Goal: Browse casually: Explore the website without a specific task or goal

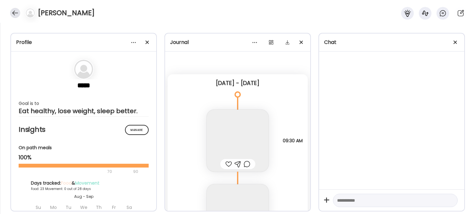
scroll to position [13525, 0]
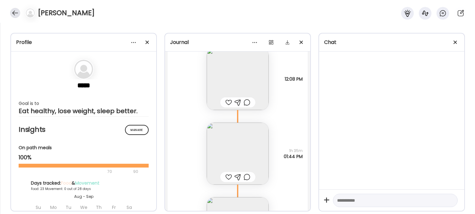
click at [15, 13] on div at bounding box center [15, 13] width 10 height 10
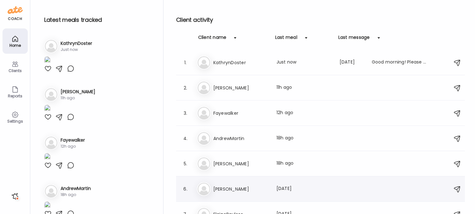
click at [240, 184] on div "Ay [PERSON_NAME] Last meal: [DATE]" at bounding box center [321, 189] width 249 height 14
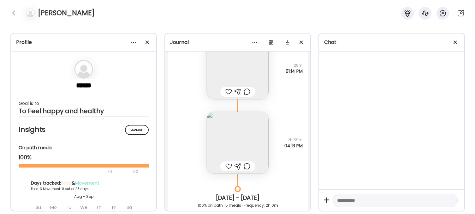
scroll to position [2406, 0]
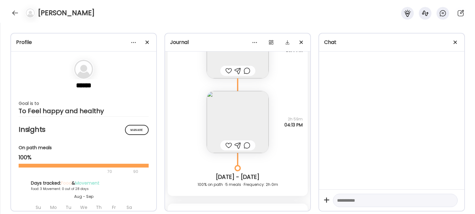
click at [249, 127] on img at bounding box center [238, 122] width 62 height 62
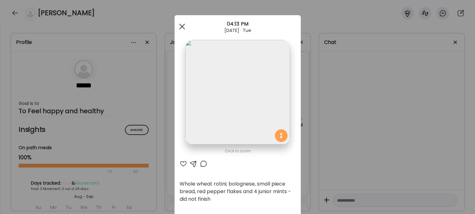
click at [182, 28] on div at bounding box center [182, 26] width 13 height 13
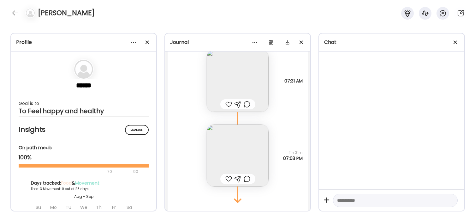
scroll to position [2631, 0]
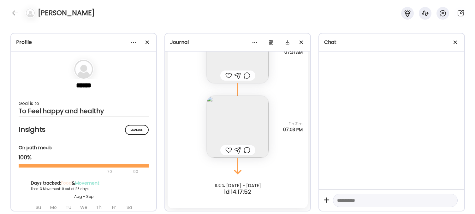
click at [248, 126] on img at bounding box center [238, 127] width 62 height 62
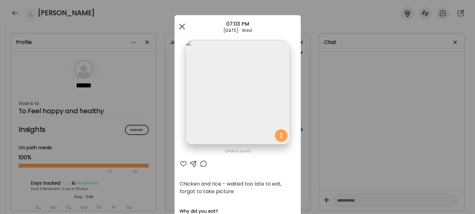
click at [182, 27] on span at bounding box center [182, 27] width 6 height 6
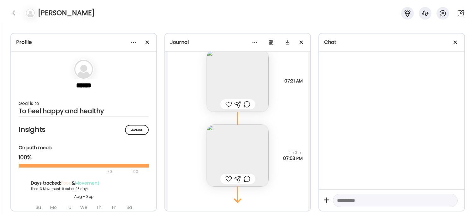
scroll to position [2602, 0]
click at [246, 82] on img at bounding box center [238, 82] width 62 height 62
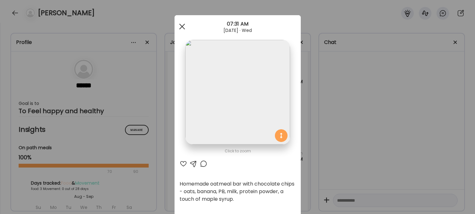
click at [183, 28] on div at bounding box center [182, 26] width 13 height 13
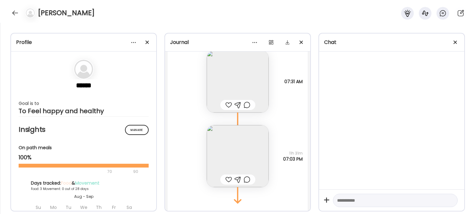
scroll to position [2601, 0]
click at [254, 162] on img at bounding box center [238, 156] width 62 height 62
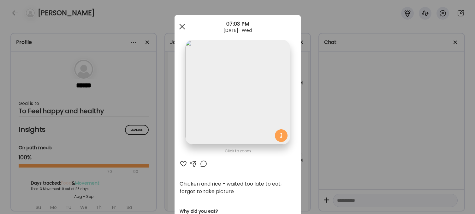
click at [184, 24] on span at bounding box center [182, 27] width 6 height 6
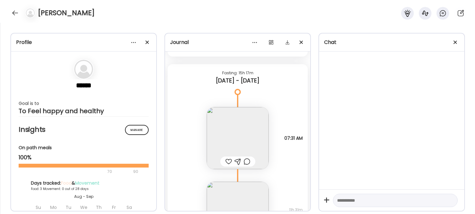
scroll to position [2547, 0]
click at [239, 135] on img at bounding box center [238, 136] width 62 height 62
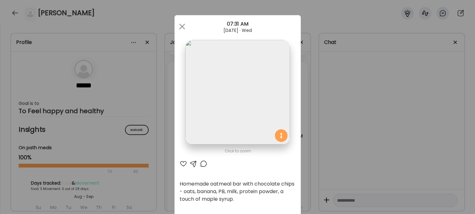
click at [242, 109] on img at bounding box center [237, 92] width 105 height 105
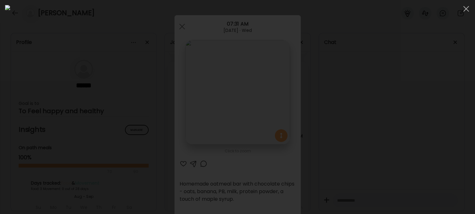
click at [377, 140] on div at bounding box center [237, 107] width 465 height 204
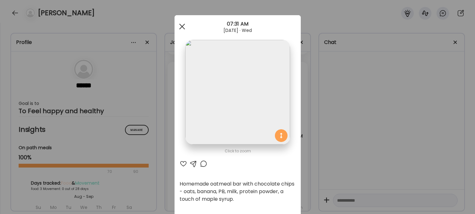
click at [183, 25] on span at bounding box center [182, 27] width 6 height 6
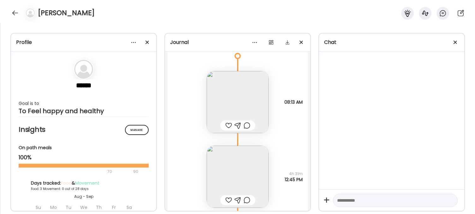
scroll to position [2091, 0]
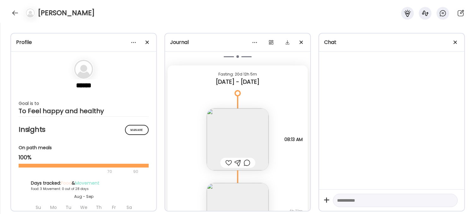
click at [247, 134] on img at bounding box center [238, 139] width 62 height 62
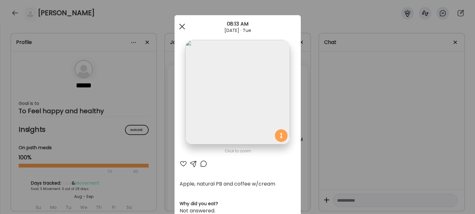
click at [182, 27] on div at bounding box center [182, 26] width 13 height 13
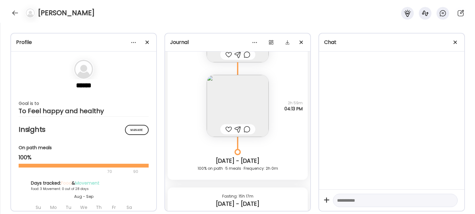
scroll to position [2421, 0]
